Goal: Information Seeking & Learning: Learn about a topic

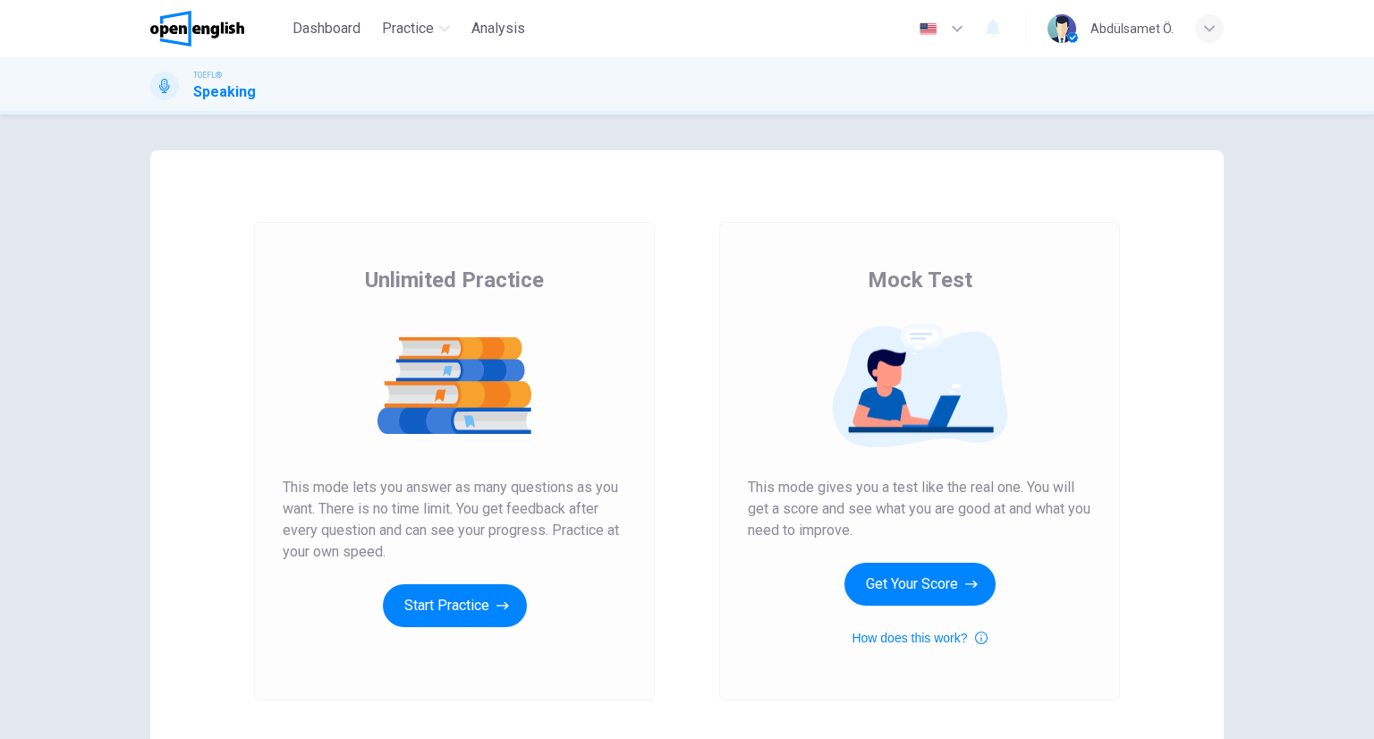
scroll to position [126, 0]
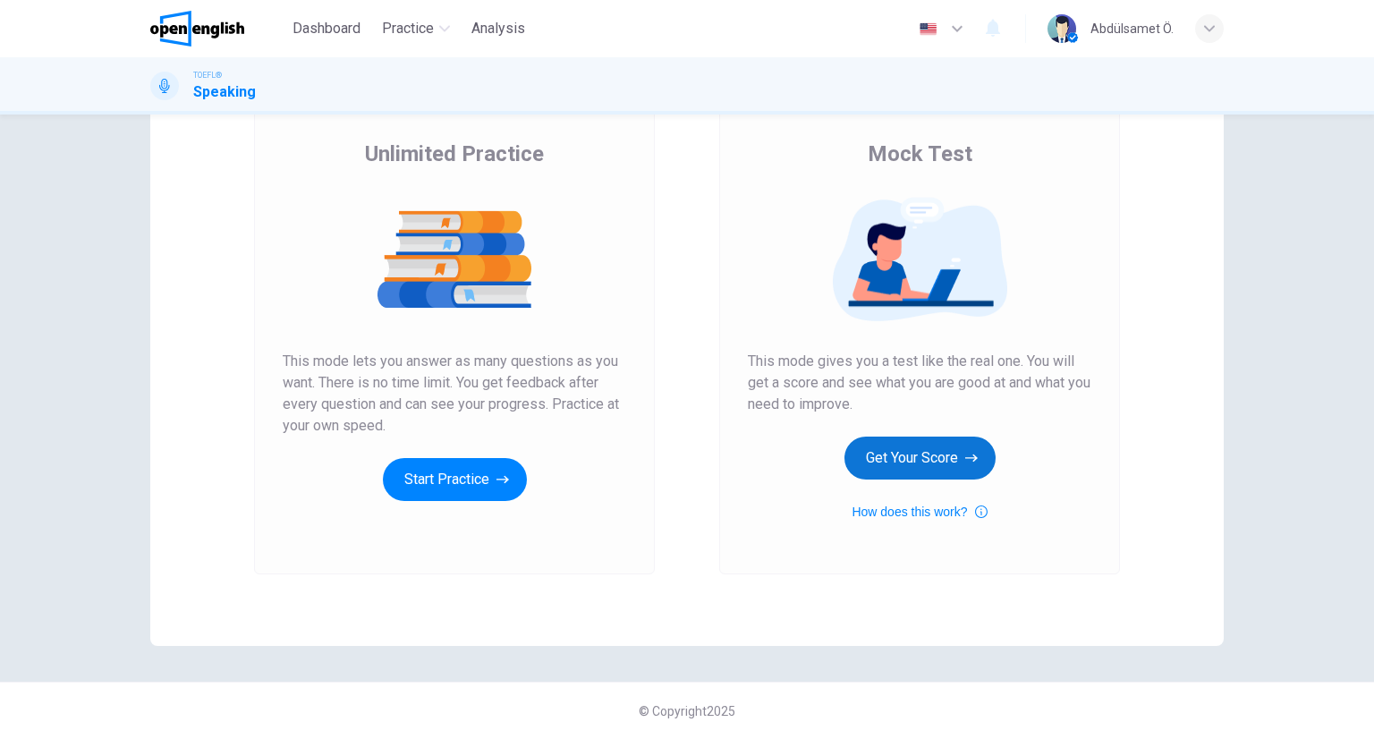
click at [884, 463] on button "Get Your Score" at bounding box center [919, 457] width 151 height 43
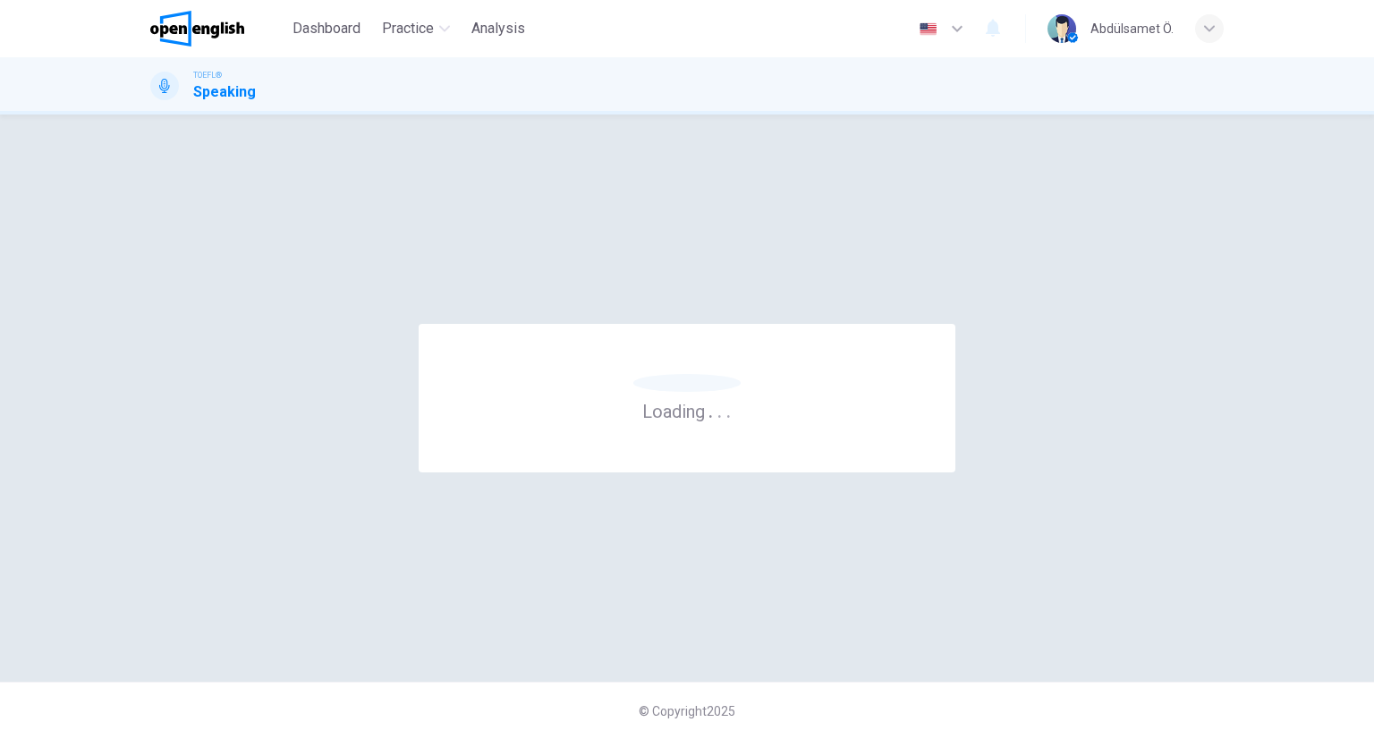
scroll to position [0, 0]
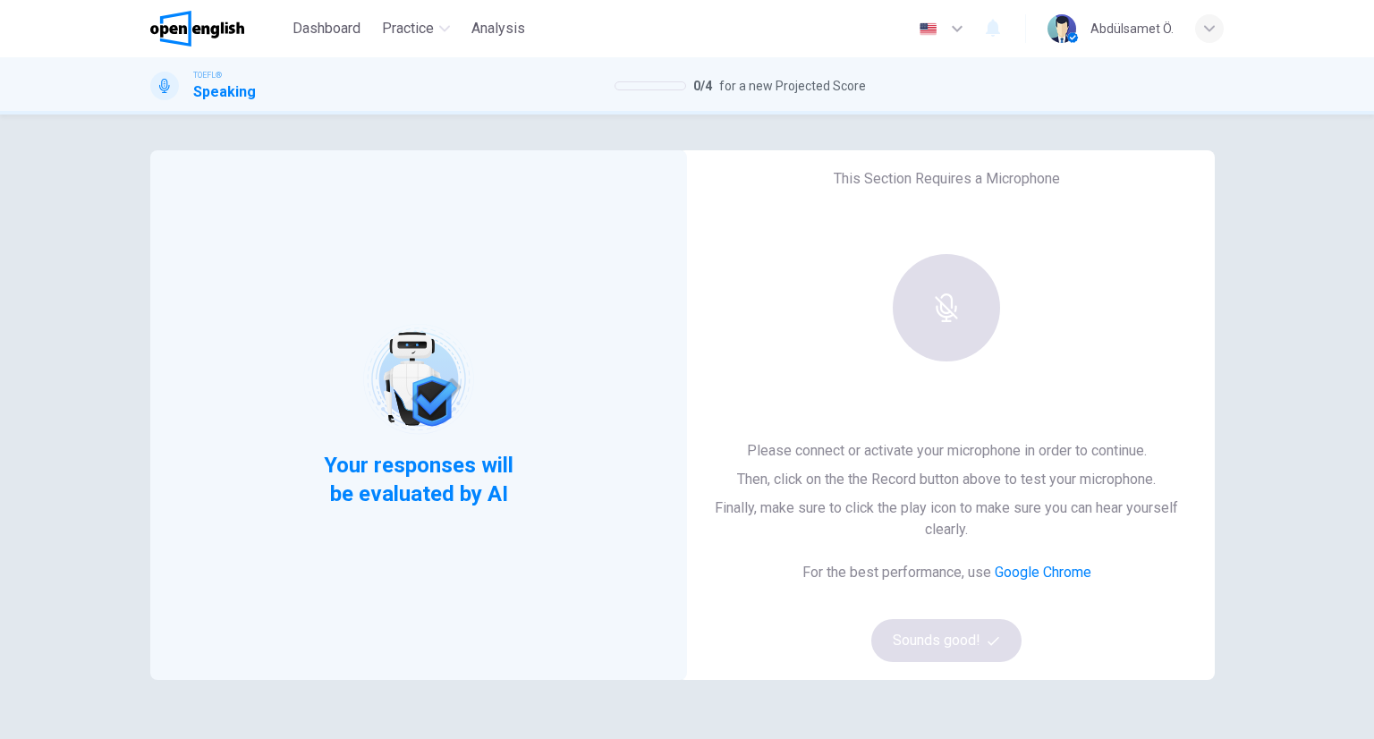
drag, startPoint x: 300, startPoint y: 454, endPoint x: 490, endPoint y: 478, distance: 191.9
click at [490, 478] on div "Your responses will be evaluated by AI" at bounding box center [418, 414] width 537 height 529
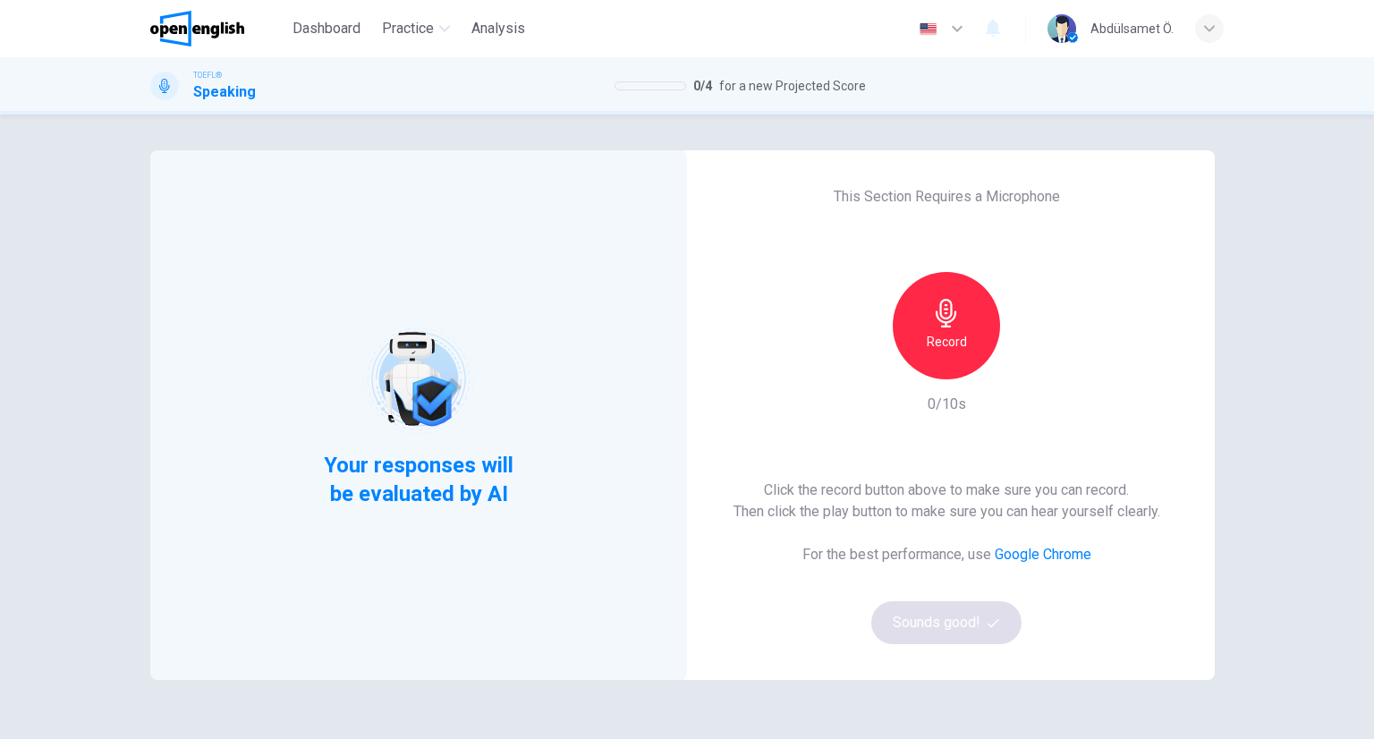
click at [935, 307] on icon "button" at bounding box center [945, 313] width 21 height 29
click at [966, 629] on button "Sounds good!" at bounding box center [946, 622] width 150 height 43
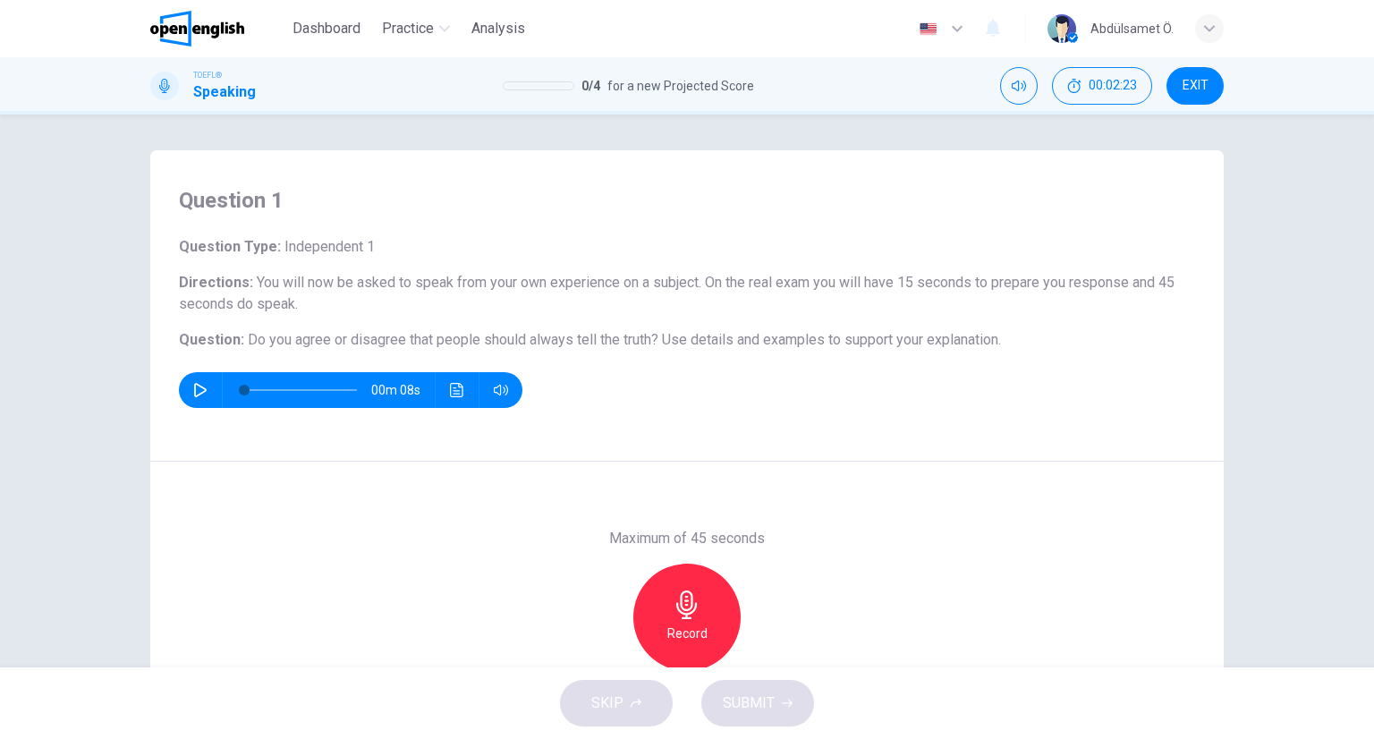
click at [698, 622] on h6 "Record" at bounding box center [687, 632] width 40 height 21
click at [186, 387] on button "button" at bounding box center [200, 390] width 29 height 36
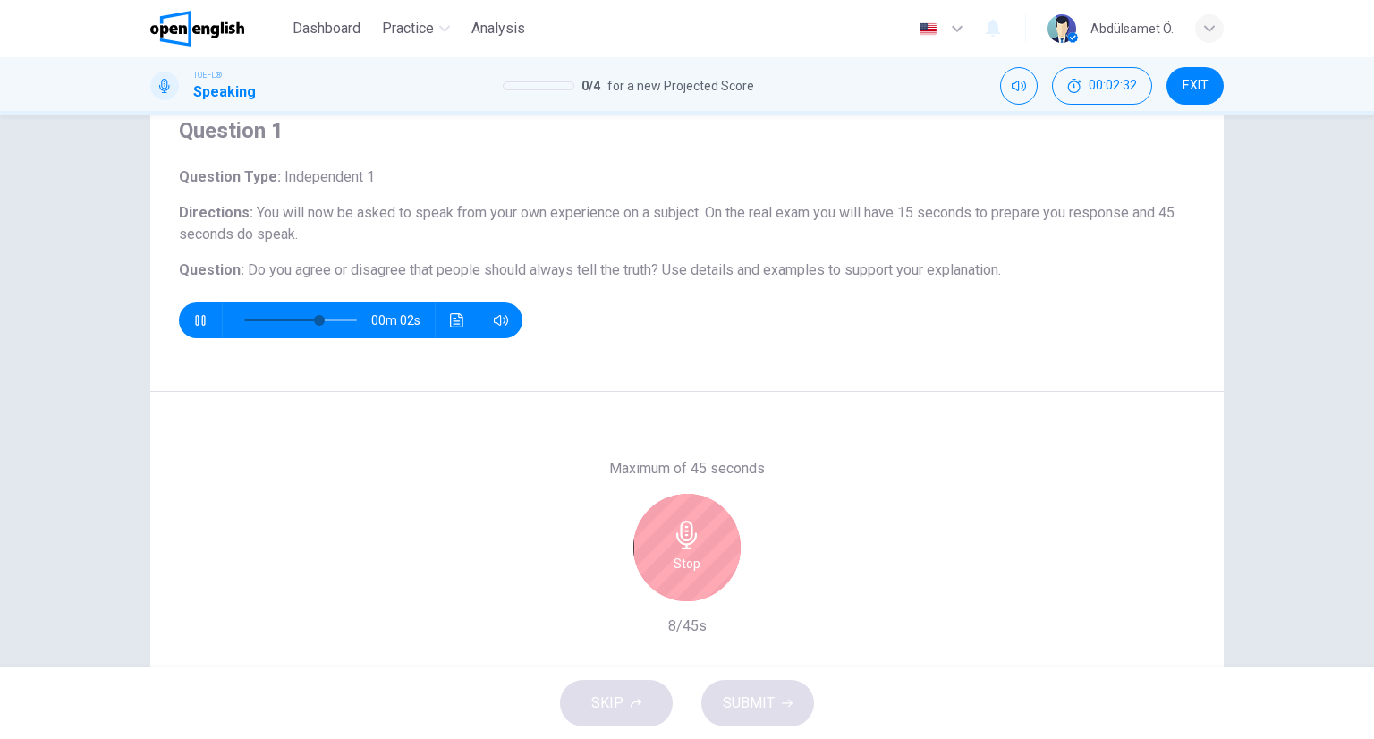
scroll to position [72, 0]
click at [450, 313] on icon "Click to see the audio transcription" at bounding box center [457, 318] width 14 height 14
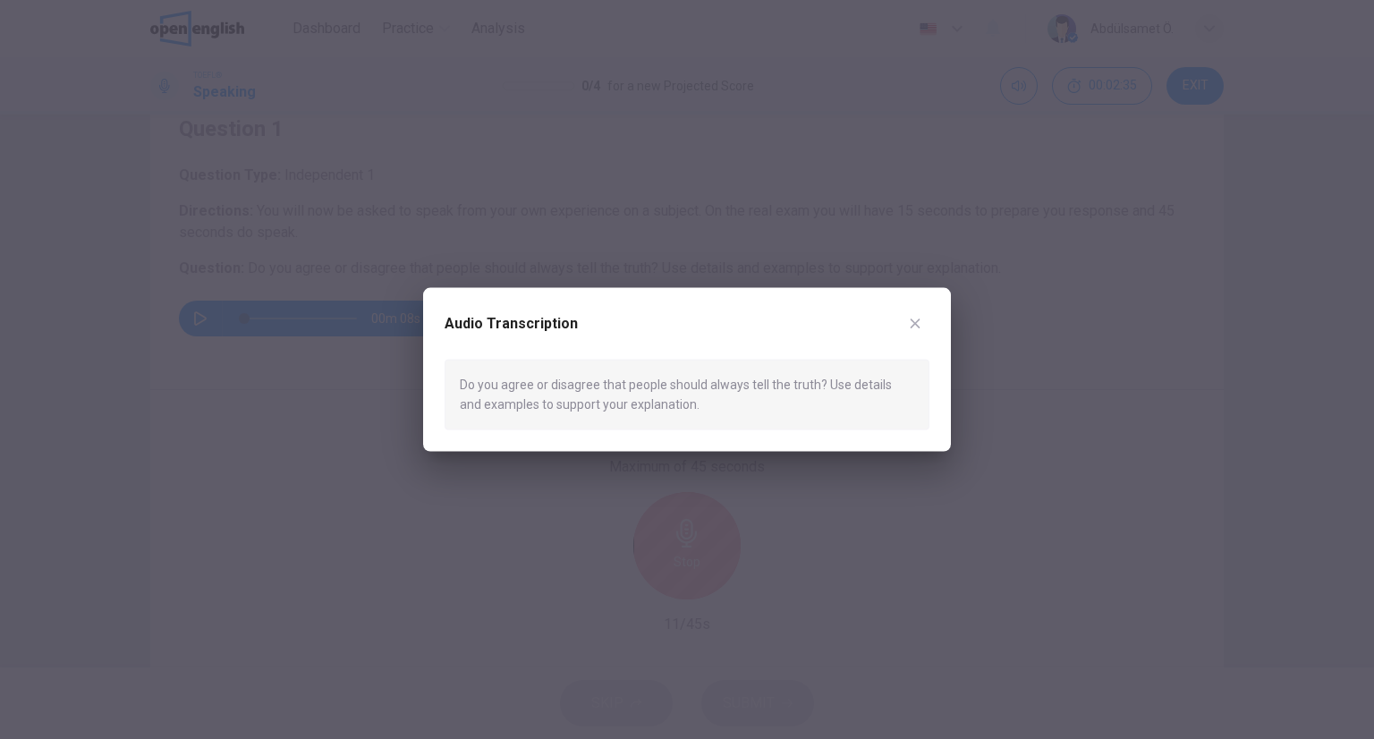
type input "*"
click at [912, 323] on icon "button" at bounding box center [915, 324] width 14 height 14
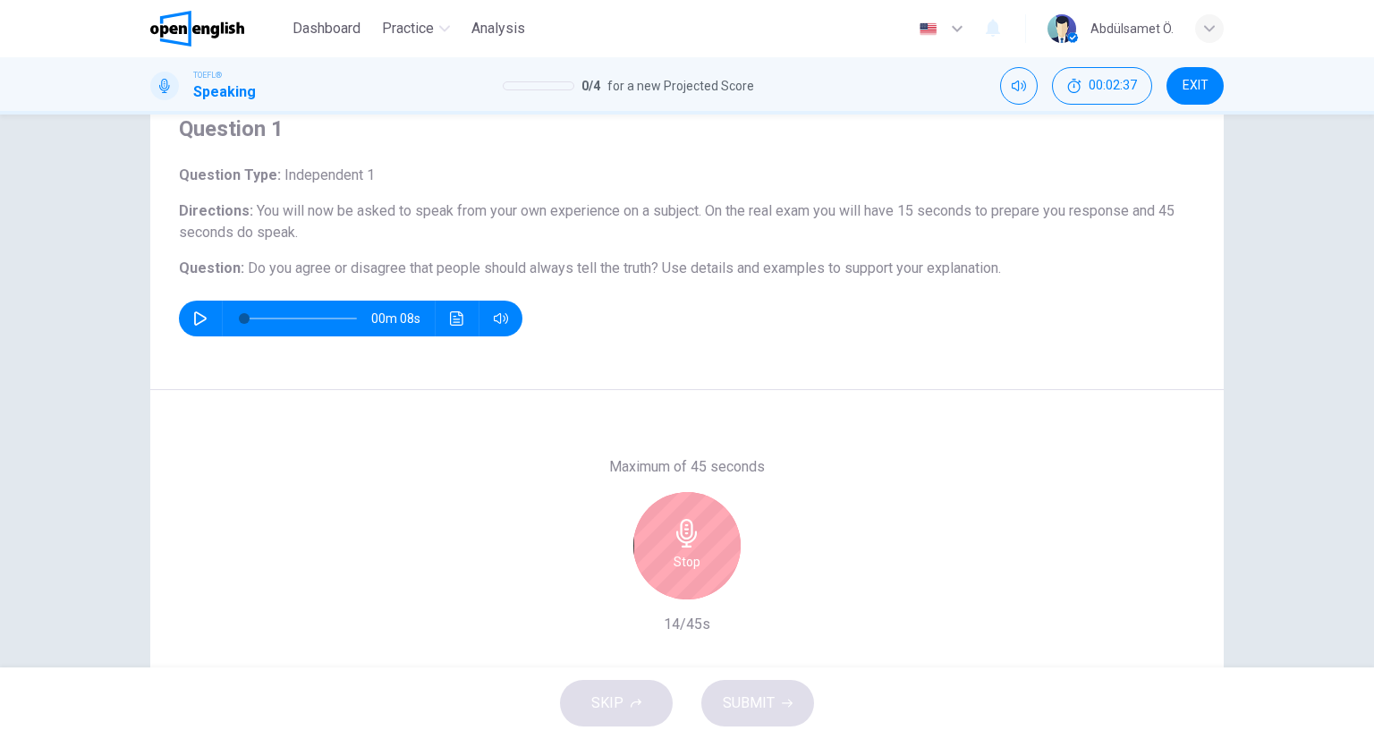
click at [673, 570] on h6 "Stop" at bounding box center [686, 561] width 27 height 21
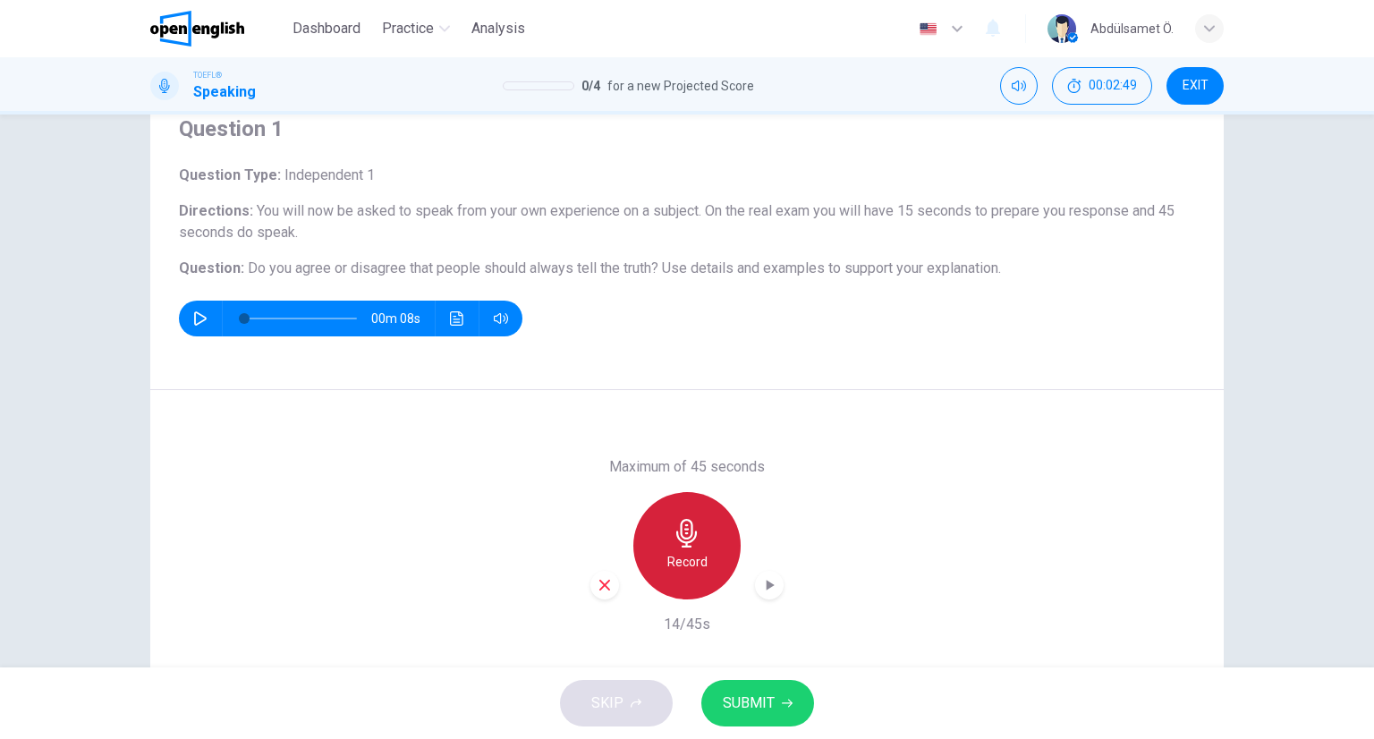
click at [671, 570] on h6 "Record" at bounding box center [687, 561] width 40 height 21
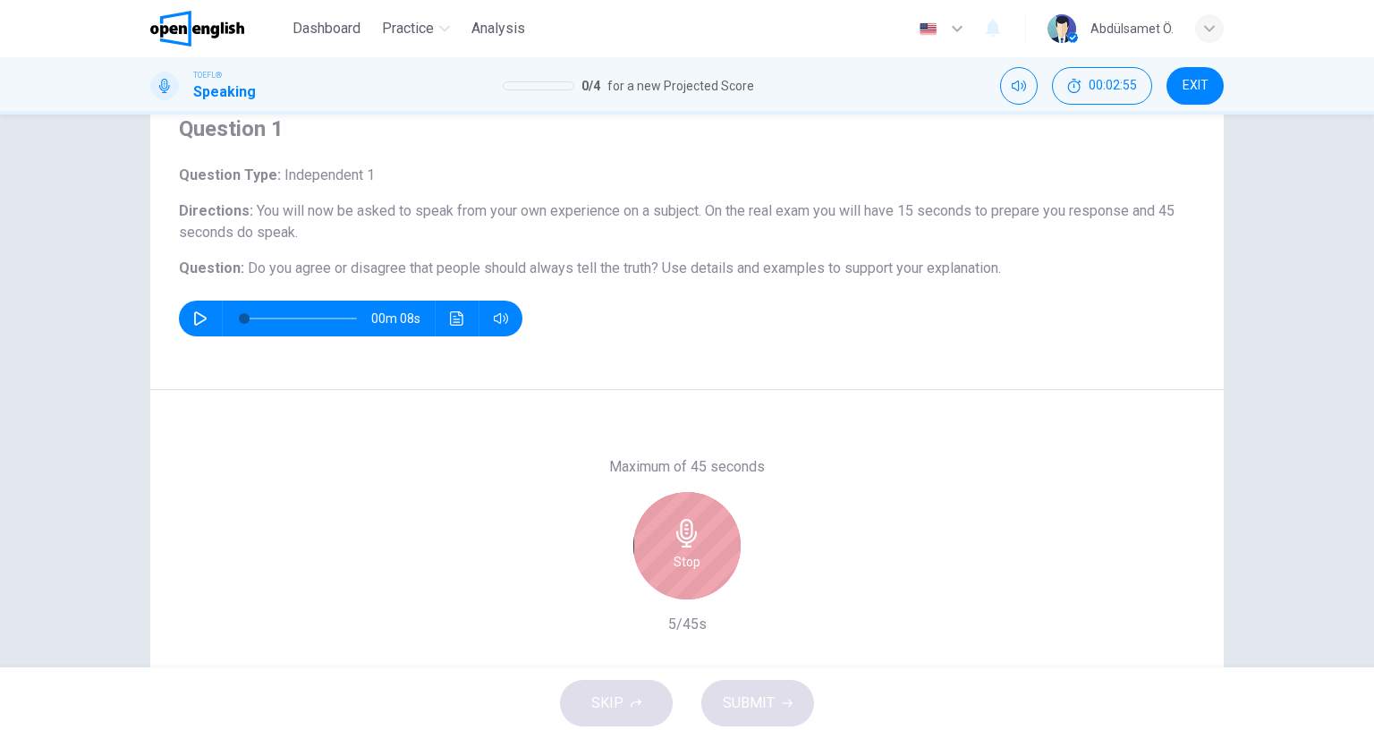
click at [680, 562] on h6 "Stop" at bounding box center [686, 561] width 27 height 21
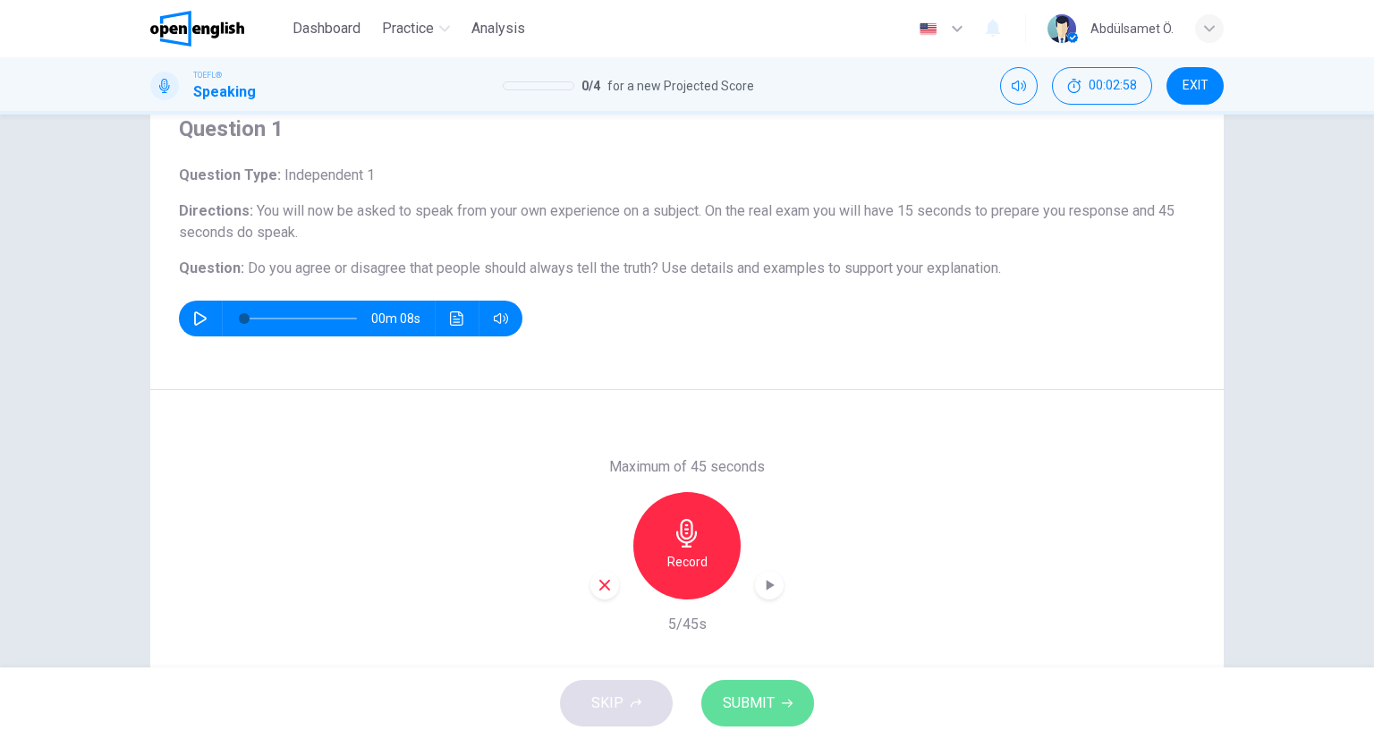
click at [759, 698] on span "SUBMIT" at bounding box center [749, 702] width 52 height 25
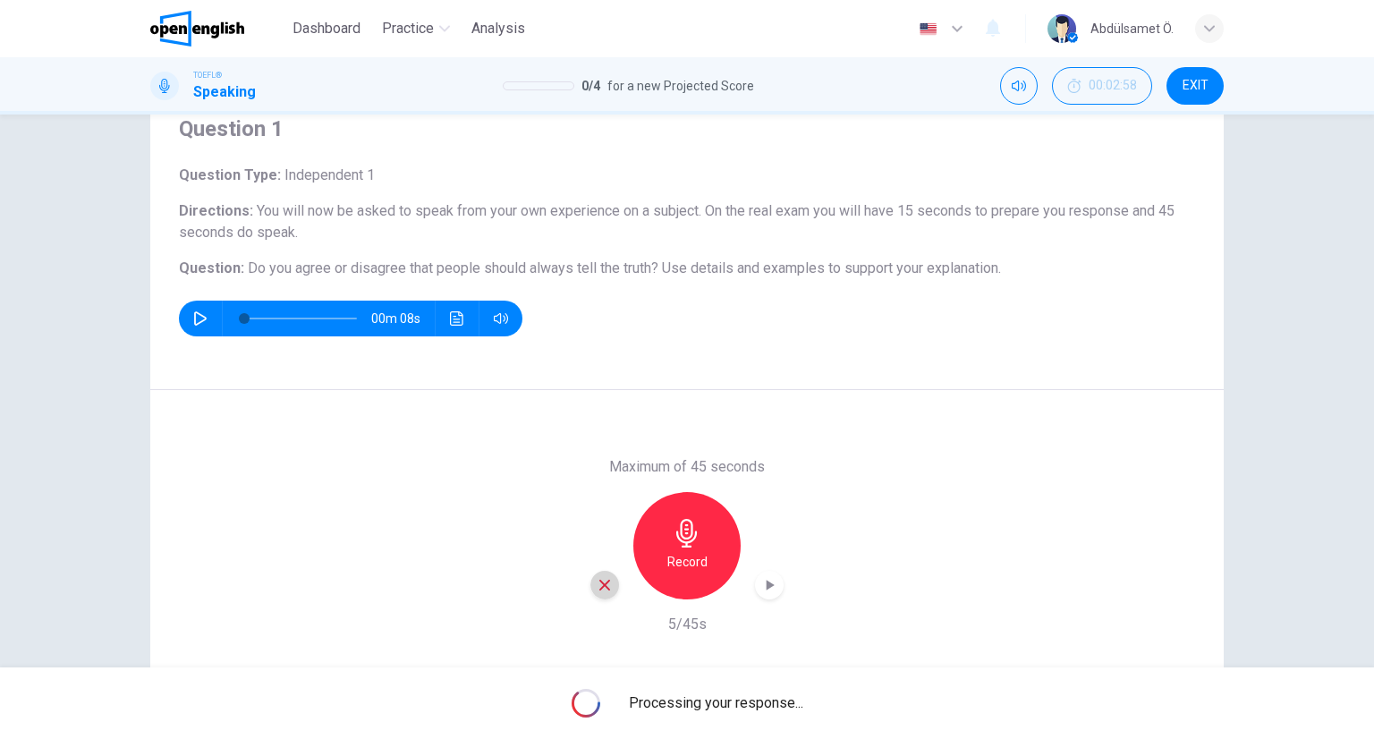
click at [596, 583] on icon "button" at bounding box center [604, 585] width 16 height 16
click at [662, 551] on div "Record" at bounding box center [686, 545] width 107 height 107
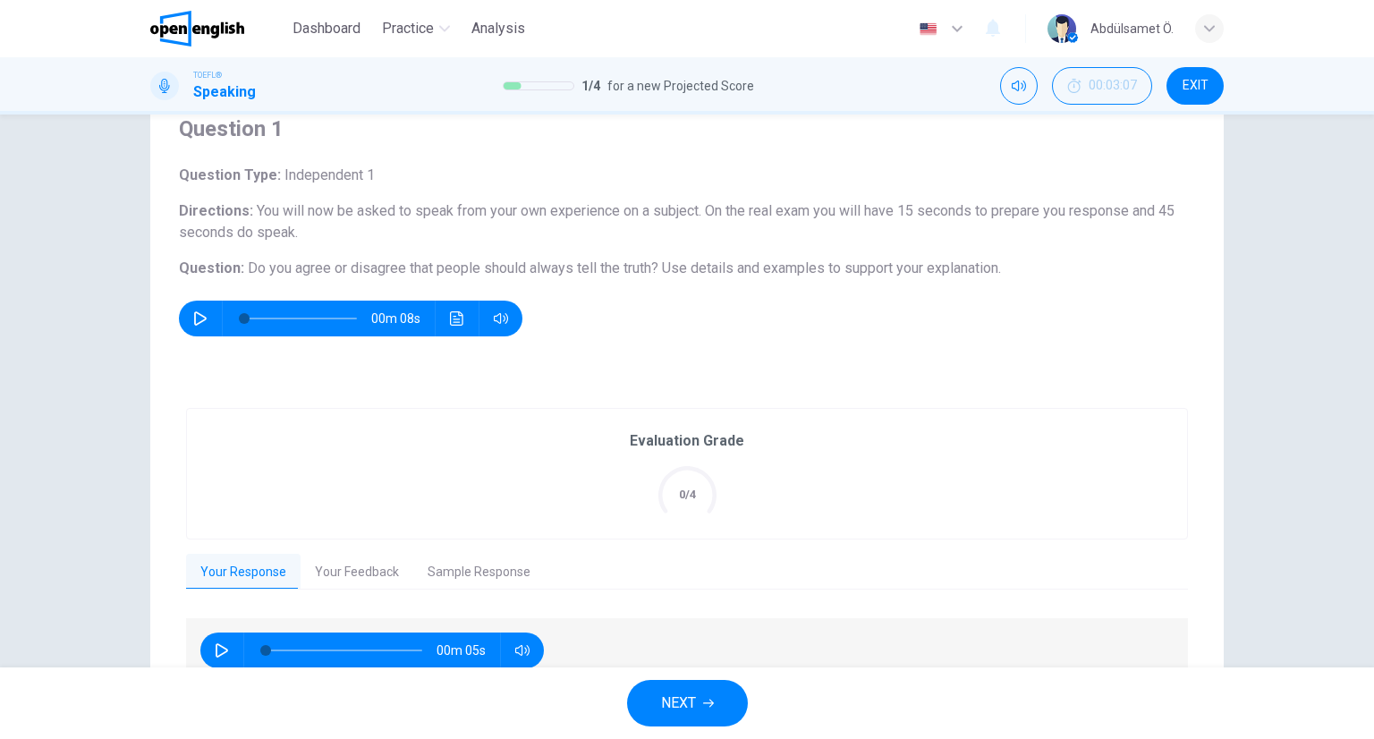
click at [694, 720] on button "NEXT" at bounding box center [687, 703] width 121 height 47
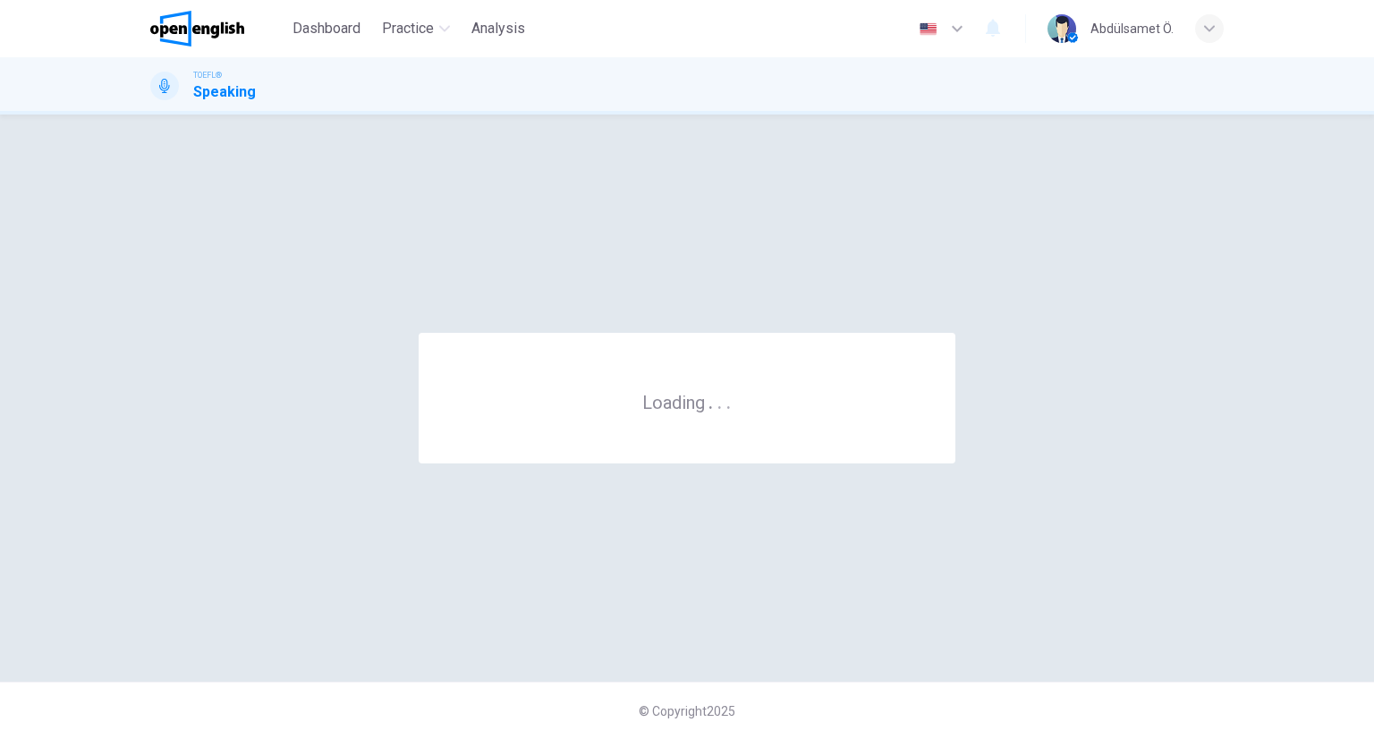
scroll to position [0, 0]
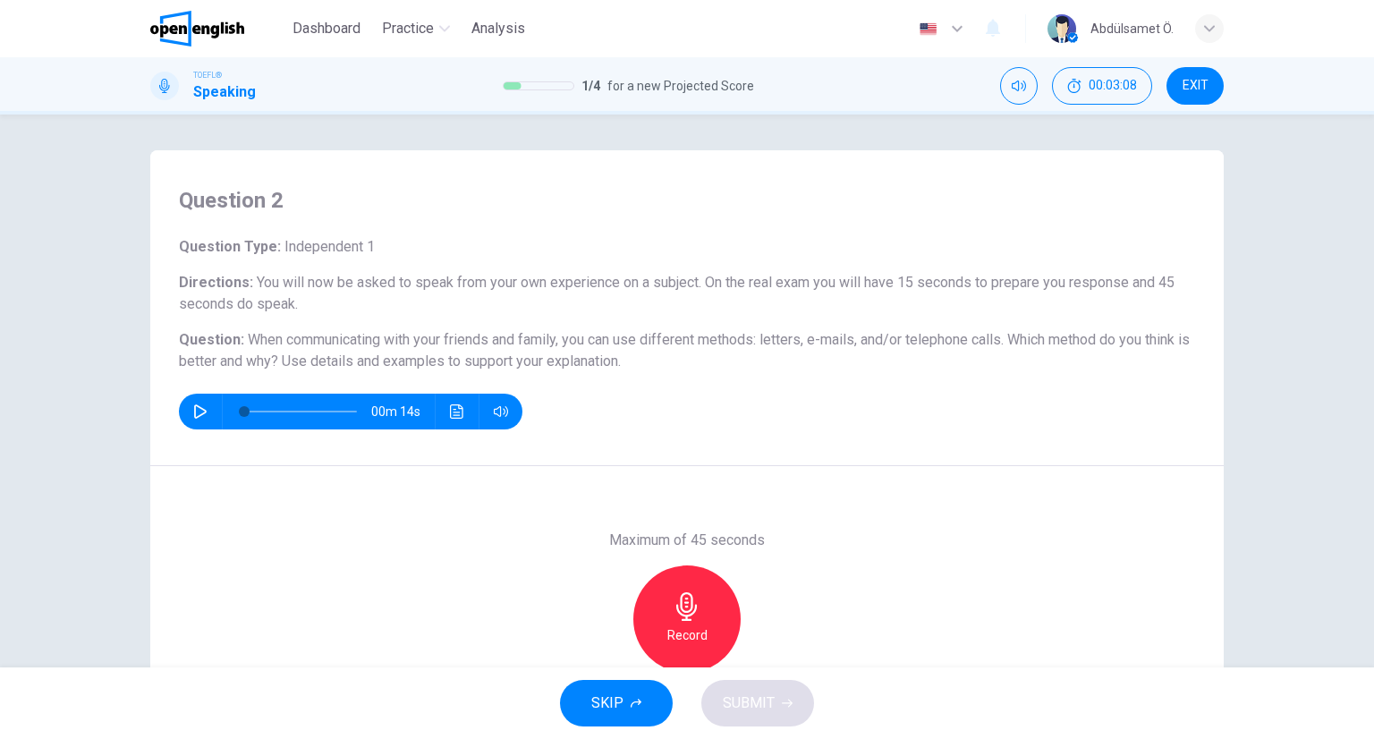
click at [213, 414] on div "00m 14s" at bounding box center [350, 411] width 343 height 36
click at [193, 412] on icon "button" at bounding box center [200, 411] width 14 height 14
click at [201, 410] on icon "button" at bounding box center [200, 411] width 14 height 14
type input "*"
click at [346, 37] on span "Dashboard" at bounding box center [326, 28] width 68 height 21
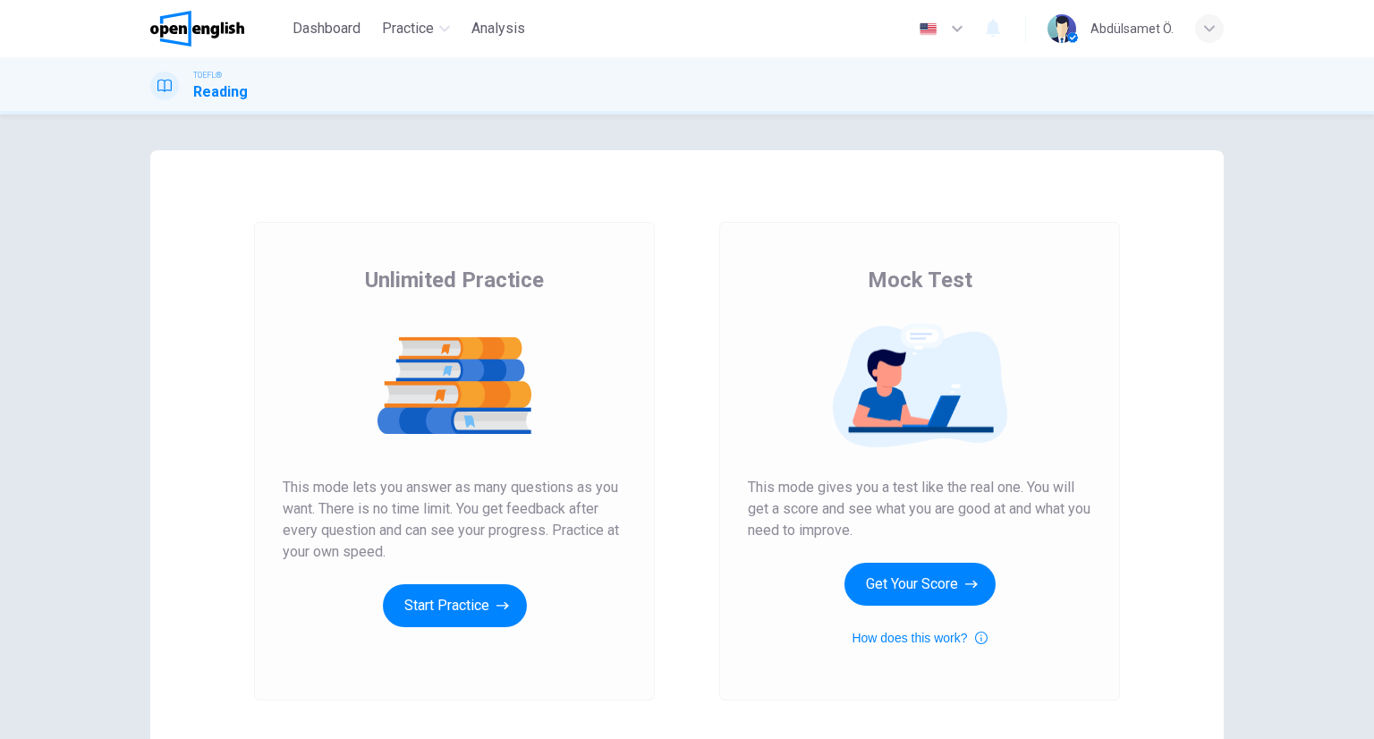
scroll to position [272, 0]
click at [962, 594] on button "Get Your Score" at bounding box center [919, 583] width 151 height 43
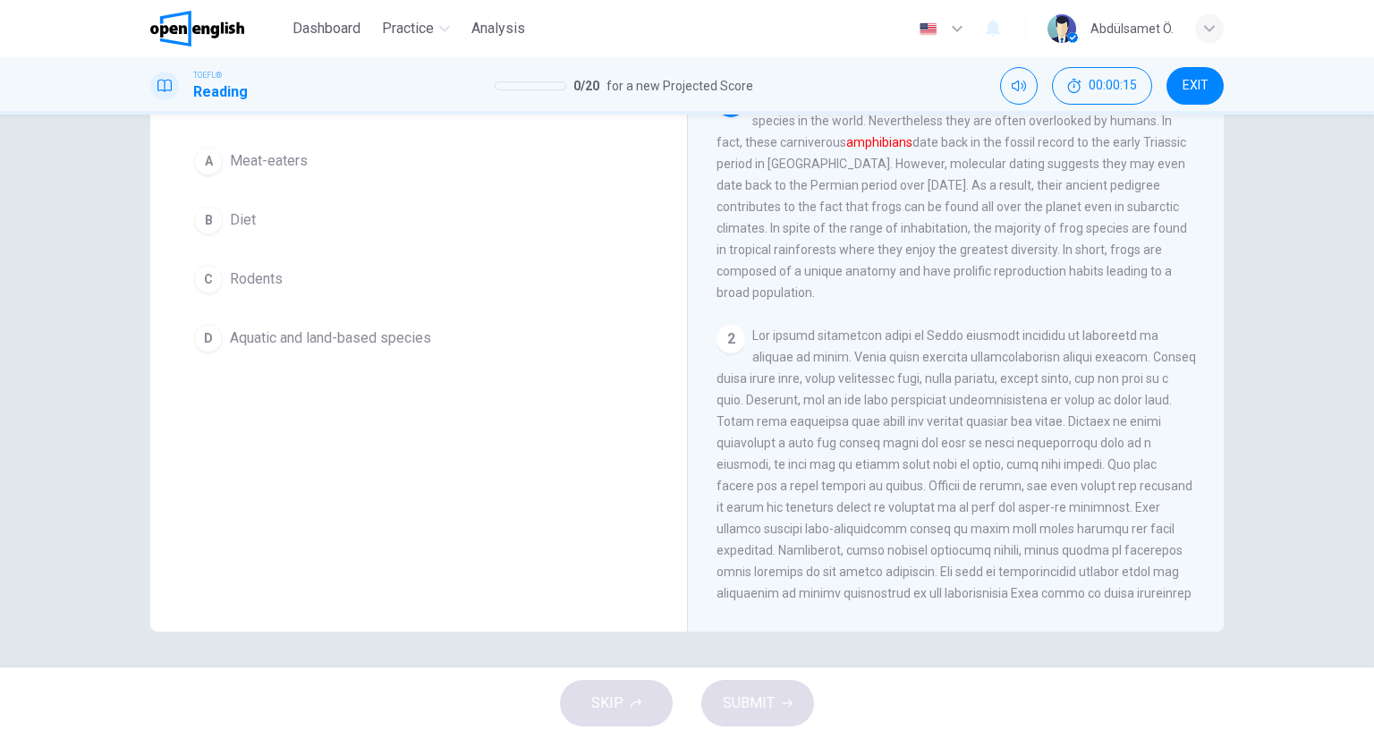
scroll to position [0, 0]
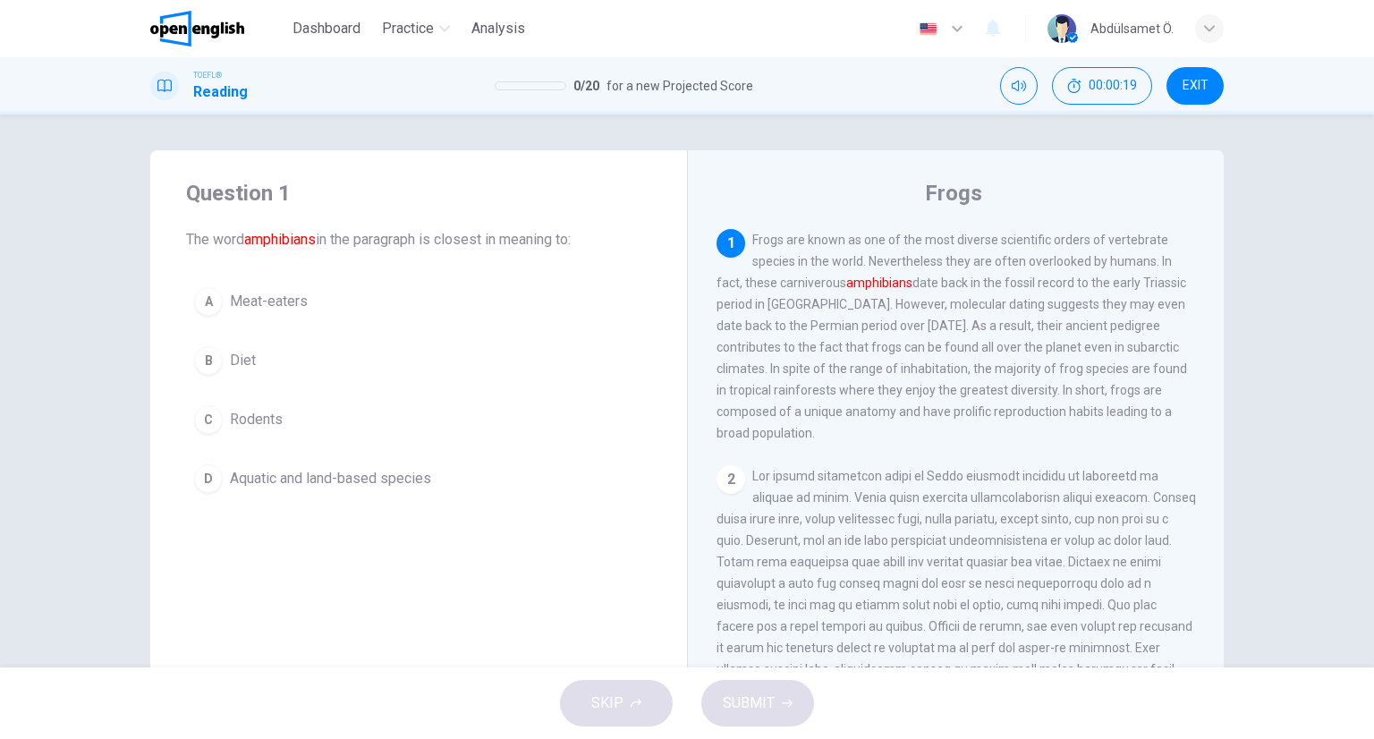
drag, startPoint x: 754, startPoint y: 241, endPoint x: 1061, endPoint y: 398, distance: 344.8
click at [1061, 398] on span "Frogs are known as one of the most diverse scientific orders of vertebrate spec…" at bounding box center [951, 336] width 470 height 207
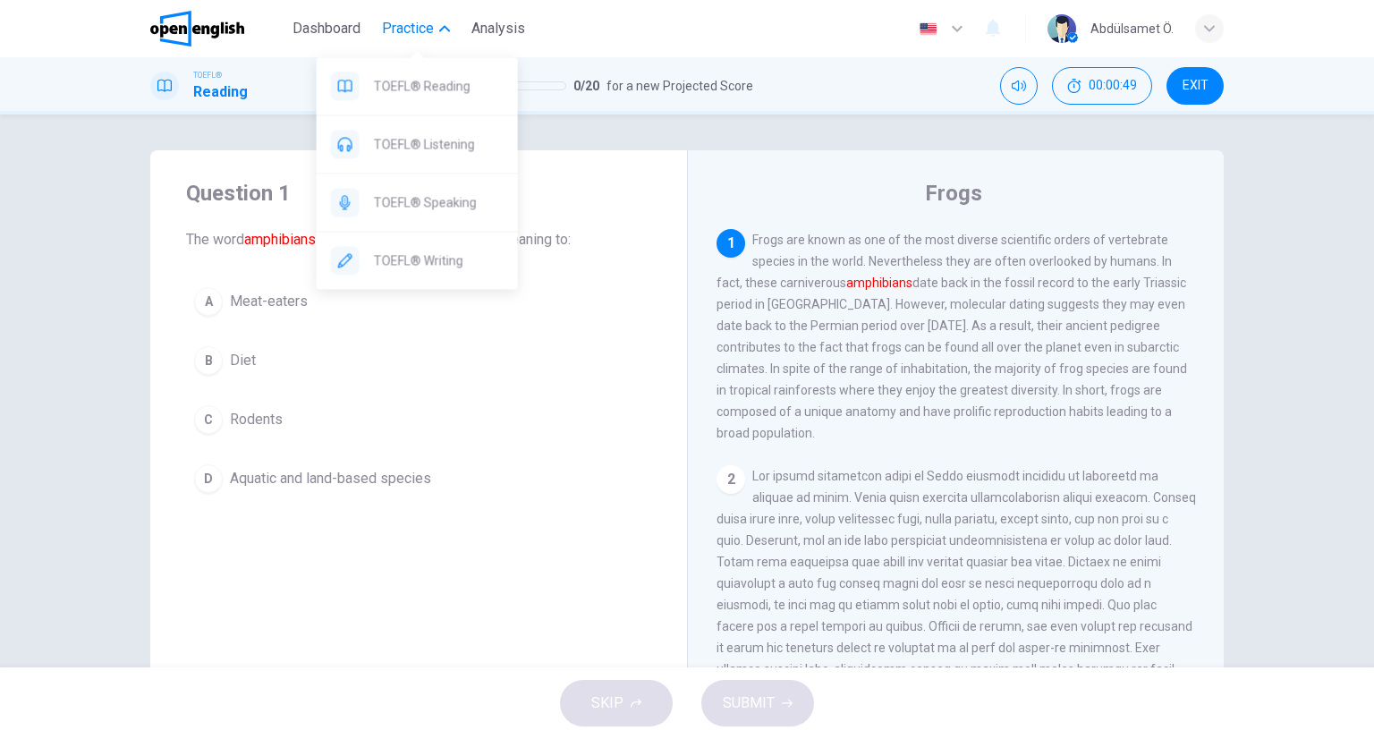
drag, startPoint x: 425, startPoint y: 144, endPoint x: 750, endPoint y: 142, distance: 325.5
click at [425, 144] on span "TOEFL® Listening" at bounding box center [439, 143] width 130 height 21
